Goal: Task Accomplishment & Management: Manage account settings

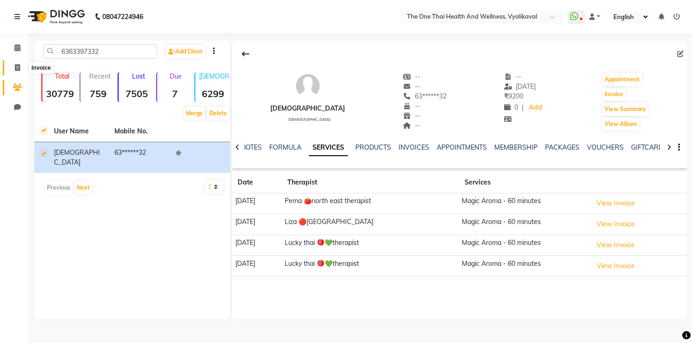
click at [19, 68] on icon at bounding box center [17, 67] width 5 height 7
select select "5972"
select select "service"
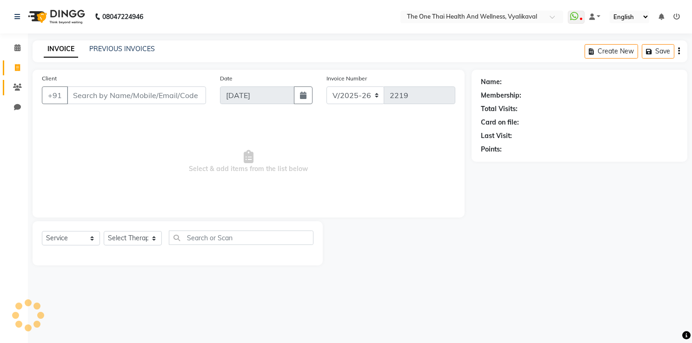
click at [14, 81] on link "Clients" at bounding box center [14, 87] width 22 height 15
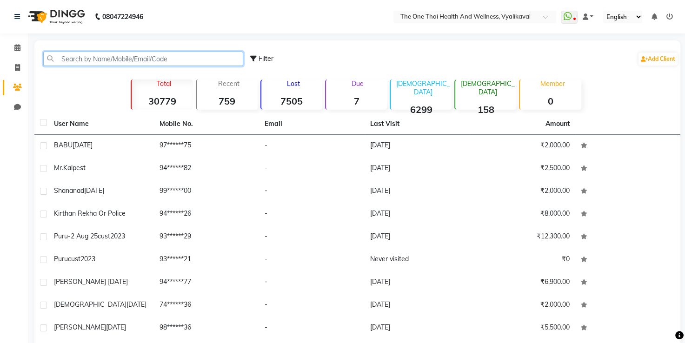
click at [61, 59] on input "text" at bounding box center [143, 59] width 200 height 14
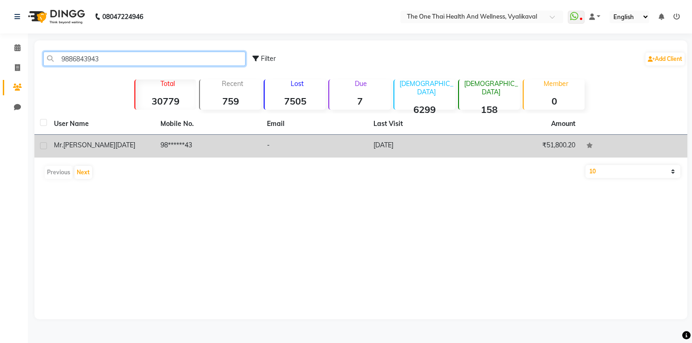
type input "9886843943"
click at [42, 143] on label at bounding box center [43, 145] width 7 height 7
click at [42, 143] on input "checkbox" at bounding box center [43, 146] width 6 height 6
checkbox input "true"
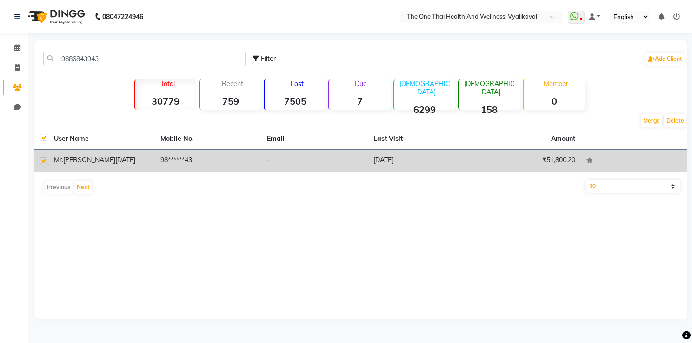
click at [115, 156] on span "[DATE]" at bounding box center [125, 160] width 20 height 8
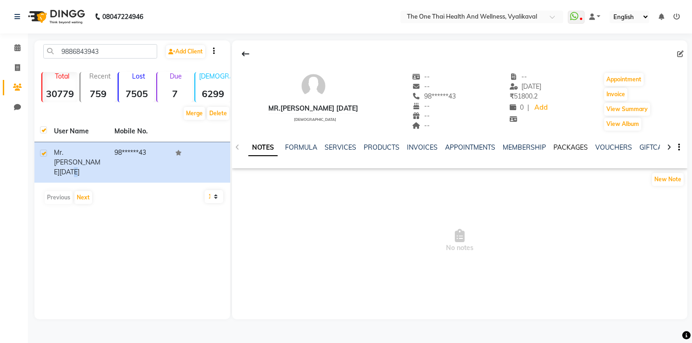
click at [572, 151] on link "PACKAGES" at bounding box center [570, 147] width 34 height 8
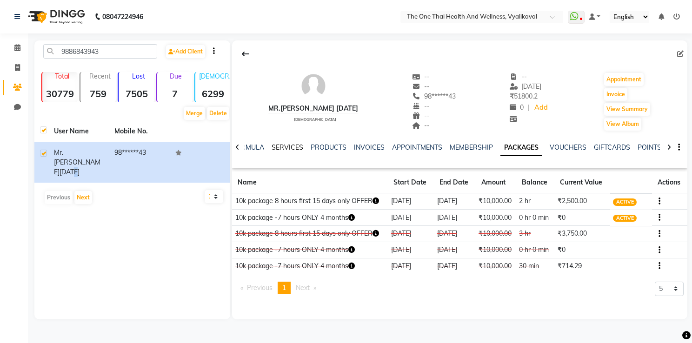
click at [290, 149] on link "SERVICES" at bounding box center [287, 147] width 32 height 8
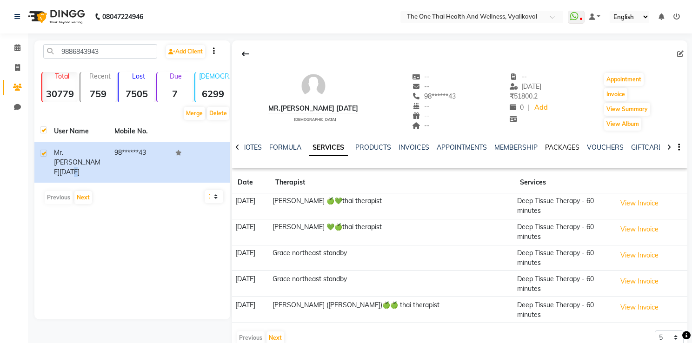
click at [561, 148] on link "PACKAGES" at bounding box center [562, 147] width 34 height 8
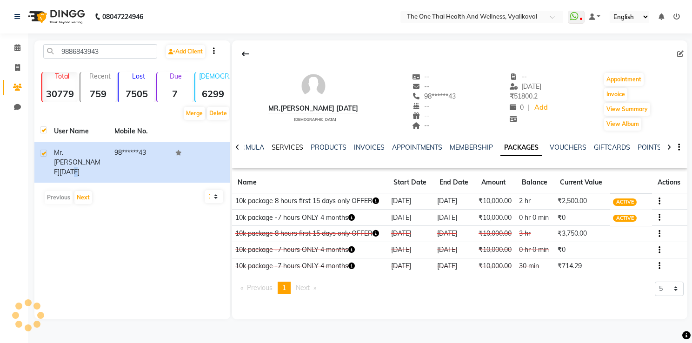
click at [284, 144] on link "SERVICES" at bounding box center [287, 147] width 32 height 8
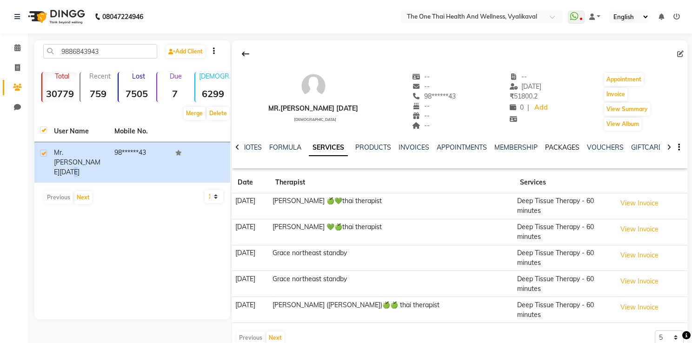
click at [571, 149] on link "PACKAGES" at bounding box center [562, 147] width 34 height 8
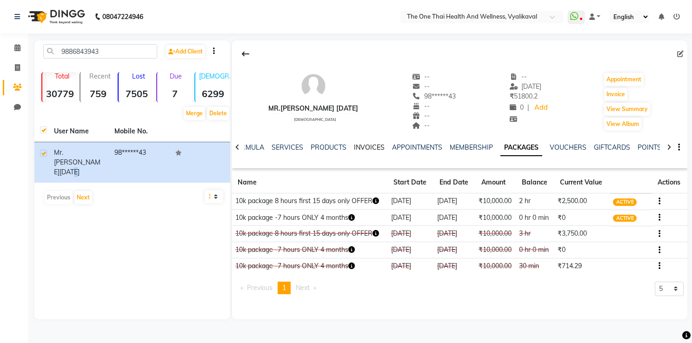
click at [362, 146] on link "INVOICES" at bounding box center [369, 147] width 31 height 8
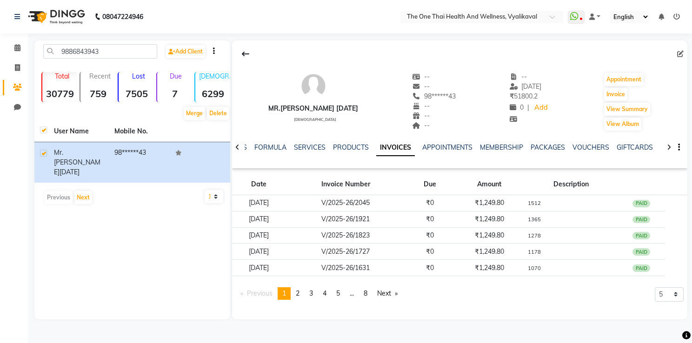
click at [549, 143] on div "PACKAGES" at bounding box center [547, 148] width 34 height 10
click at [538, 148] on link "PACKAGES" at bounding box center [547, 147] width 34 height 8
